Goal: Information Seeking & Learning: Learn about a topic

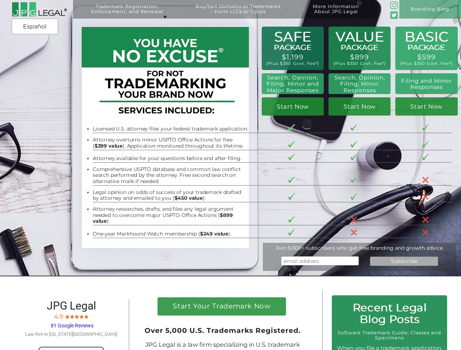
click at [230, 175] on li "Comprehensive USPTO database and common law conflict search performed by the at…" at bounding box center [170, 175] width 155 height 18
click at [35, 27] on div "Español Español" at bounding box center [48, 26] width 73 height 15
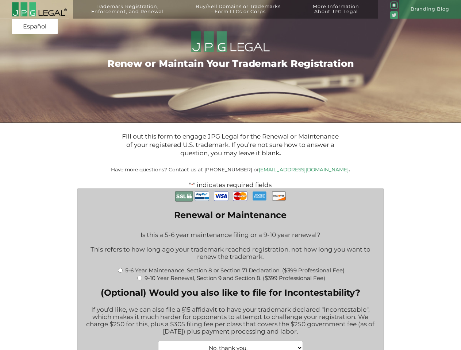
click at [230, 175] on p at bounding box center [230, 177] width 341 height 8
click at [35, 27] on div "Español Español" at bounding box center [48, 26] width 73 height 15
